Goal: Navigation & Orientation: Find specific page/section

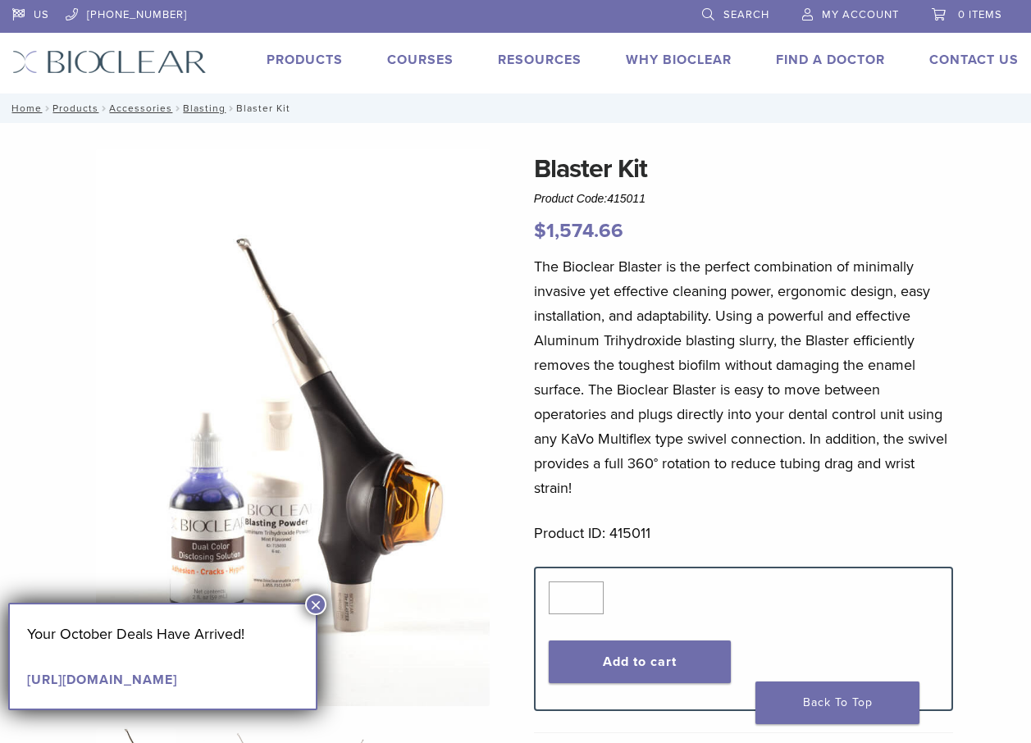
click at [292, 53] on link "Products" at bounding box center [305, 60] width 76 height 16
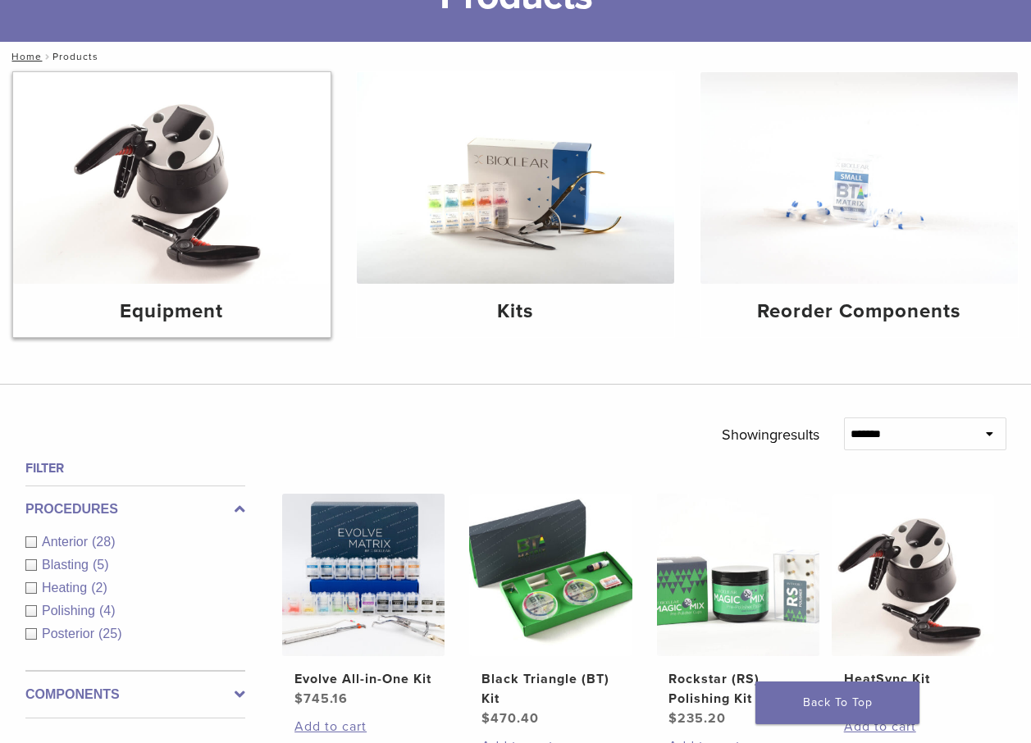
scroll to position [185, 0]
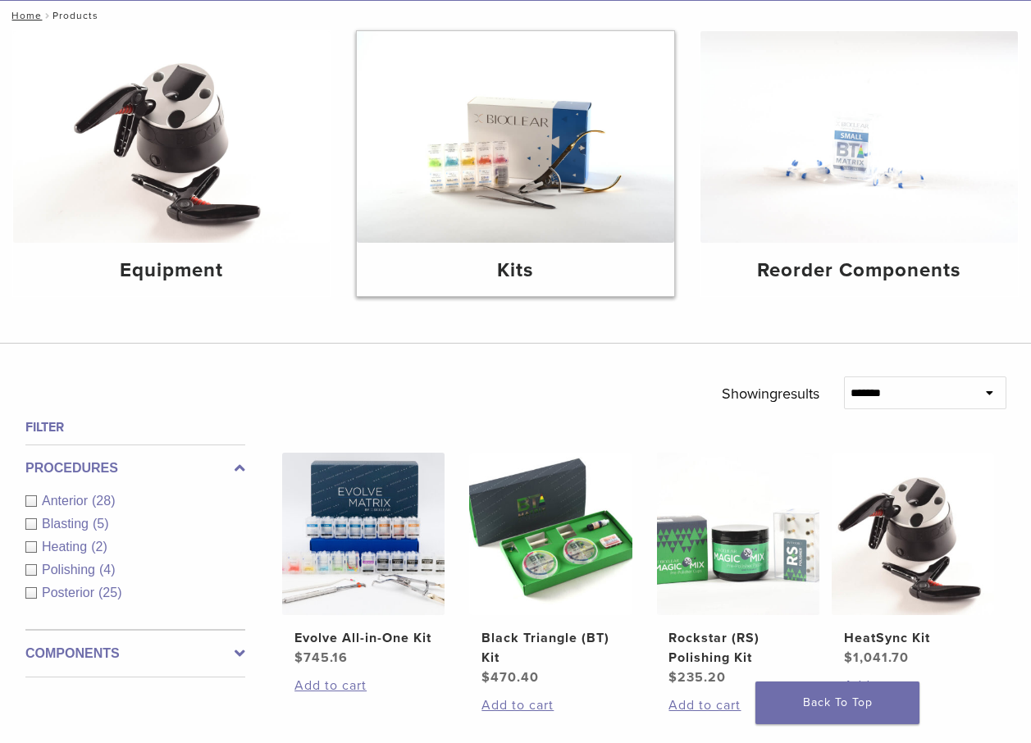
click at [512, 267] on h4 "Kits" at bounding box center [515, 271] width 291 height 30
